Goal: Navigation & Orientation: Find specific page/section

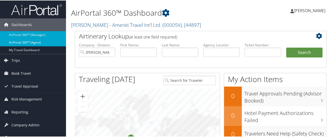
click at [44, 43] on link "AirPortal 360™ (Agent)" at bounding box center [33, 42] width 66 height 8
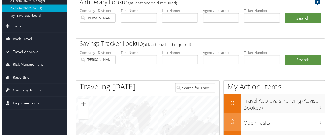
scroll to position [68, 0]
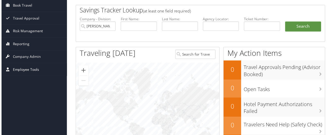
click at [33, 69] on span "Employee Tools" at bounding box center [24, 70] width 26 height 13
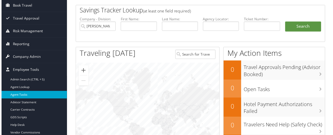
scroll to position [101, 0]
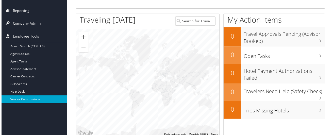
click at [49, 98] on link "Vendor Commissions" at bounding box center [33, 100] width 66 height 8
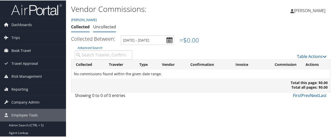
click at [114, 29] on link "Uncollected" at bounding box center [104, 27] width 23 height 6
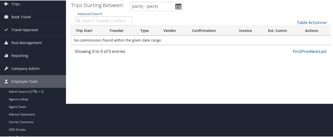
scroll to position [44, 0]
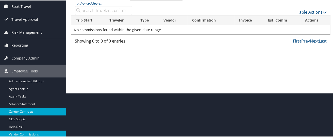
click at [37, 111] on link "Carrier Contracts" at bounding box center [33, 112] width 66 height 8
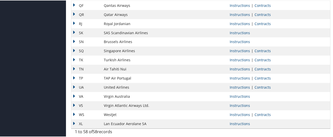
scroll to position [480, 0]
drag, startPoint x: 332, startPoint y: 5, endPoint x: 332, endPoint y: 9, distance: 4.8
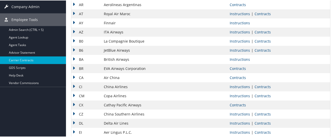
scroll to position [0, 0]
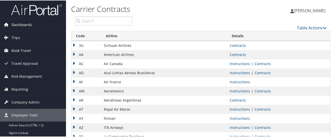
click at [31, 25] on span "Dashboards" at bounding box center [21, 24] width 21 height 13
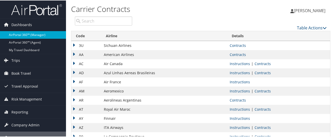
click at [33, 31] on link "AirPortal 360™ (Manager)" at bounding box center [33, 35] width 66 height 8
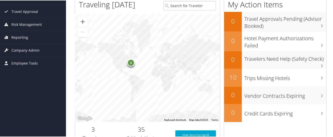
scroll to position [109, 0]
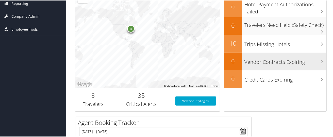
click at [275, 65] on h3 "Vendor Contracts Expiring" at bounding box center [285, 61] width 82 height 10
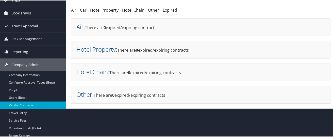
scroll to position [67, 0]
